Goal: Navigation & Orientation: Find specific page/section

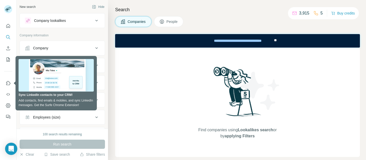
click at [228, 12] on h4 "Search" at bounding box center [237, 9] width 245 height 7
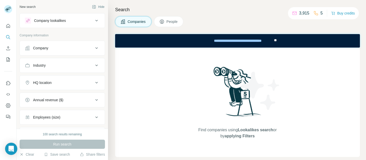
scroll to position [45, 0]
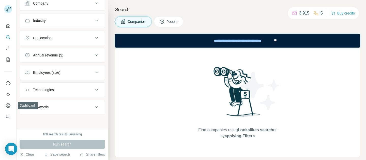
click at [5, 100] on nav at bounding box center [8, 100] width 8 height 43
click at [5, 104] on button "Dashboard" at bounding box center [8, 105] width 8 height 9
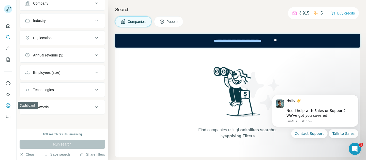
scroll to position [0, 0]
click at [42, 70] on div "Employees (size)" at bounding box center [46, 72] width 27 height 5
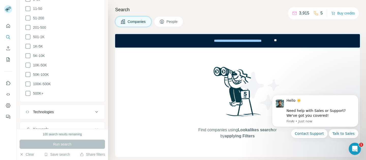
scroll to position [159, 0]
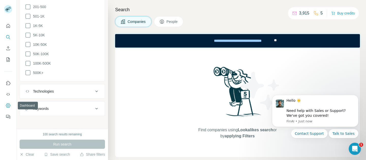
click at [7, 114] on icon "Feedback" at bounding box center [8, 116] width 5 height 5
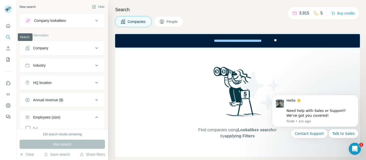
click at [9, 25] on icon "Quick start" at bounding box center [8, 25] width 5 height 5
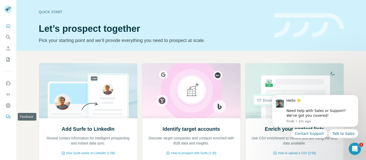
click at [10, 106] on icon "Dashboard" at bounding box center [8, 105] width 5 height 4
